Goal: Understand process/instructions

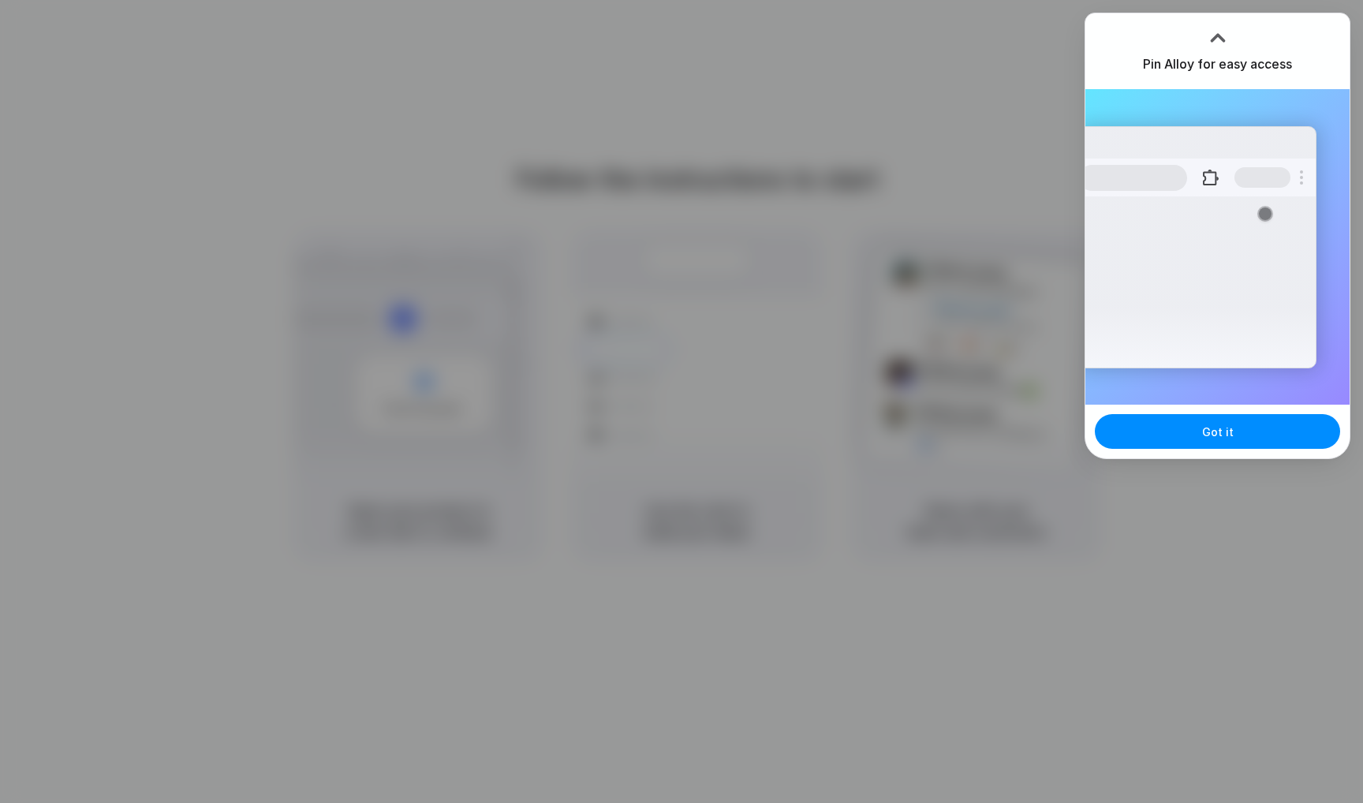
click at [905, 307] on div at bounding box center [681, 401] width 1363 height 803
click at [1222, 441] on button "Got it" at bounding box center [1217, 431] width 245 height 35
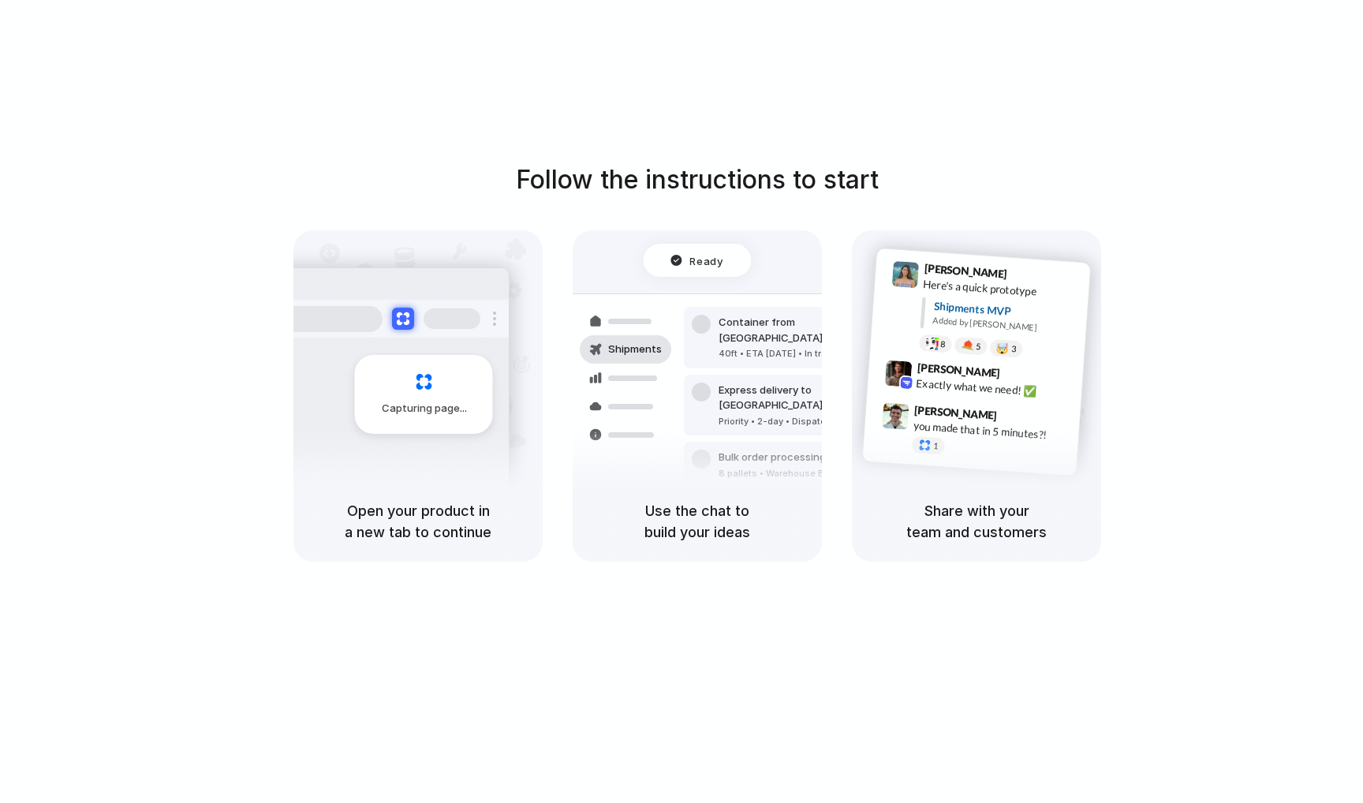
click at [765, 140] on div "Follow the instructions to start Capturing page Open your product in a new tab …" at bounding box center [697, 417] width 1394 height 834
